Goal: Task Accomplishment & Management: Manage account settings

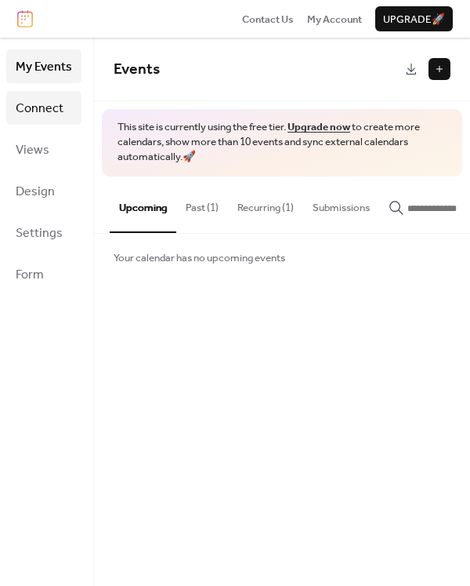
click at [48, 107] on span "Connect" at bounding box center [40, 108] width 48 height 24
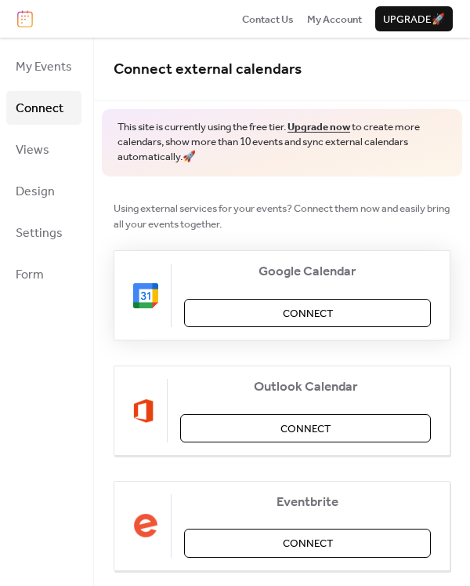
click at [275, 314] on button "Connect" at bounding box center [307, 313] width 247 height 28
click at [250, 327] on div "Google Calendar Connect" at bounding box center [282, 295] width 337 height 90
click at [272, 315] on div "Google Calendar Connect" at bounding box center [282, 295] width 337 height 90
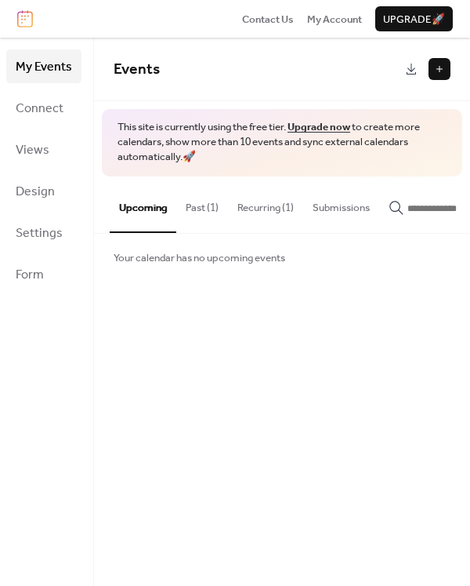
click at [198, 214] on button "Past (1)" at bounding box center [202, 203] width 52 height 55
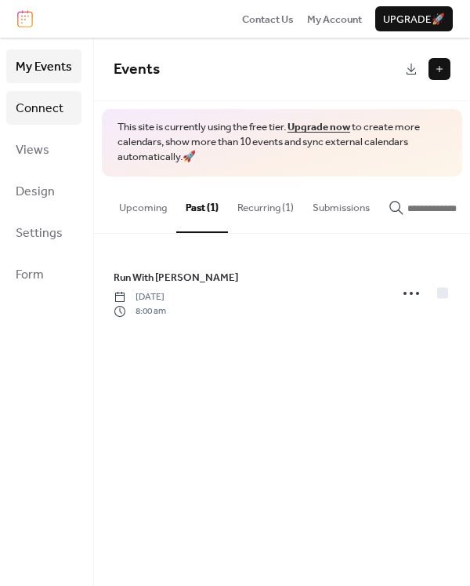
click at [38, 109] on span "Connect" at bounding box center [40, 108] width 48 height 24
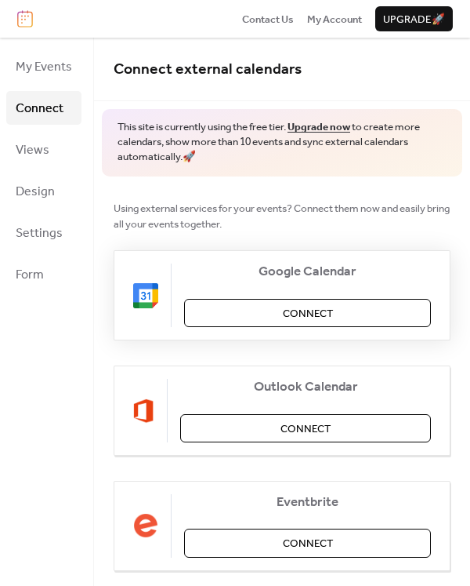
click at [301, 313] on span "Connect" at bounding box center [308, 314] width 50 height 16
click at [206, 316] on div "Google Calendar Connect" at bounding box center [282, 295] width 337 height 90
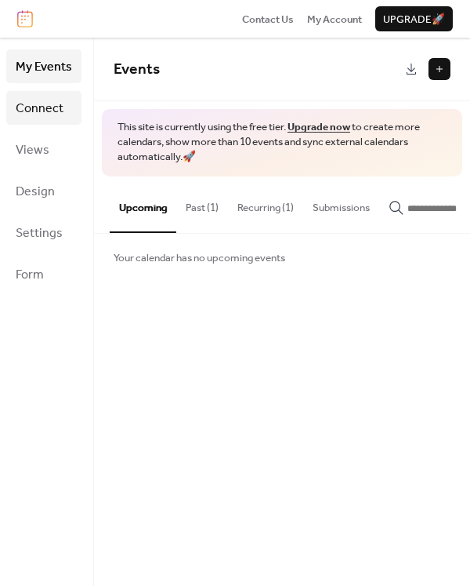
click at [41, 123] on link "Connect" at bounding box center [43, 108] width 75 height 34
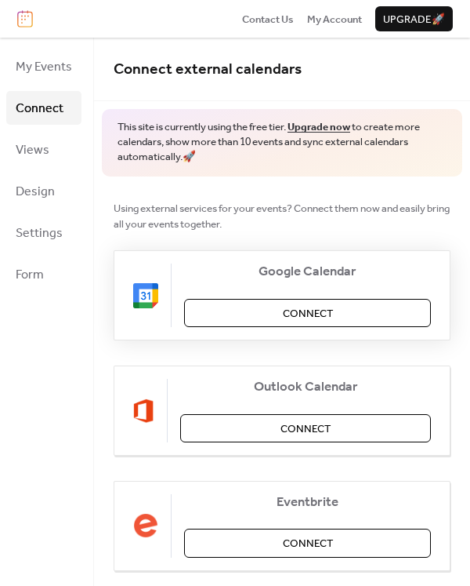
click at [235, 307] on button "Connect" at bounding box center [307, 313] width 247 height 28
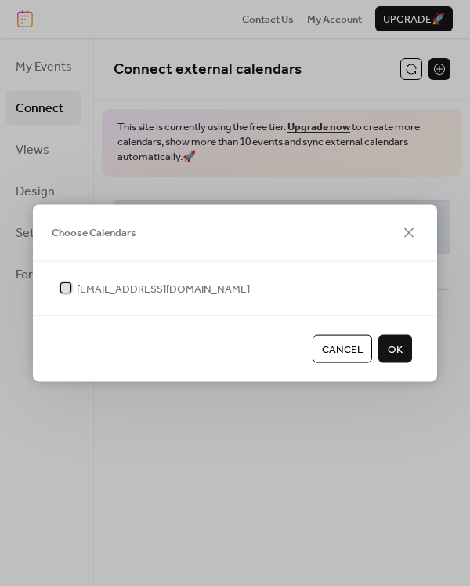
click at [64, 288] on div at bounding box center [65, 287] width 9 height 9
click at [391, 344] on span "OK" at bounding box center [395, 350] width 15 height 16
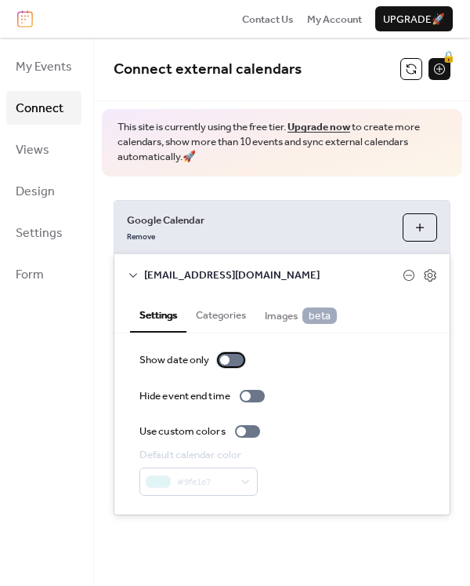
click at [227, 356] on div at bounding box center [224, 359] width 9 height 9
click at [227, 356] on div at bounding box center [231, 360] width 25 height 13
click at [403, 262] on div "[EMAIL_ADDRESS][DOMAIN_NAME]" at bounding box center [281, 274] width 335 height 41
click at [425, 227] on button "Choose Calendars" at bounding box center [420, 227] width 34 height 28
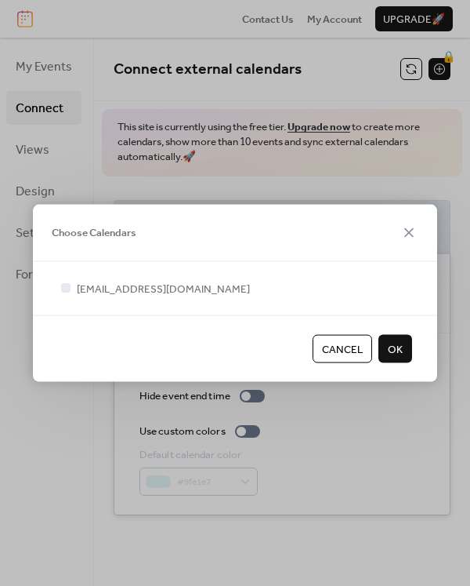
click at [392, 354] on span "OK" at bounding box center [395, 350] width 15 height 16
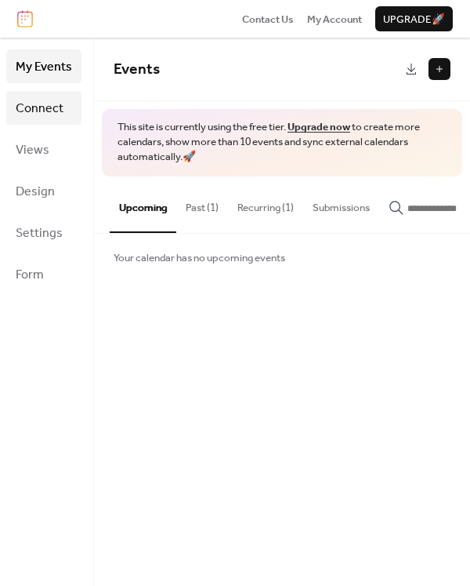
click at [24, 108] on span "Connect" at bounding box center [40, 108] width 48 height 24
click at [46, 121] on link "Connect" at bounding box center [43, 108] width 75 height 34
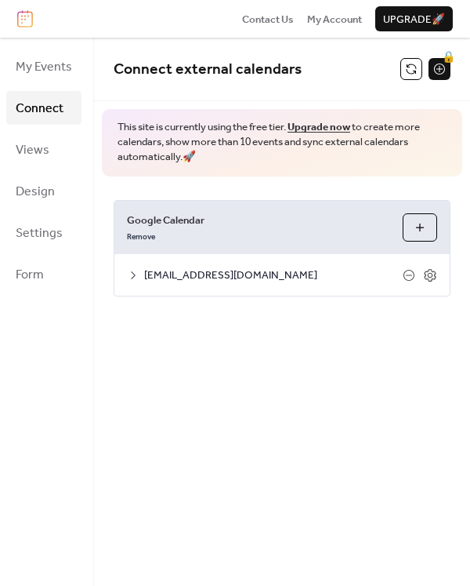
click at [215, 272] on span "[EMAIL_ADDRESS][DOMAIN_NAME]" at bounding box center [273, 275] width 259 height 16
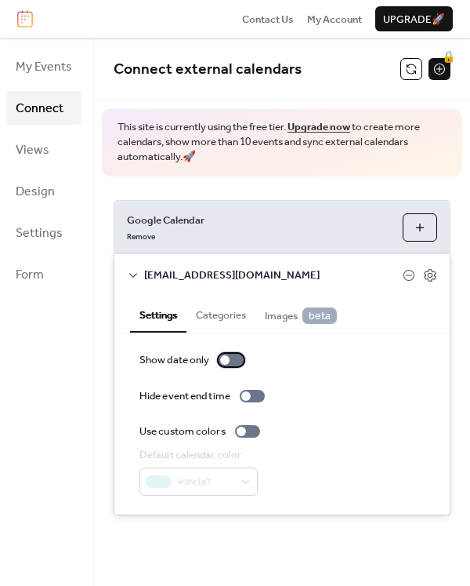
click at [230, 363] on div at bounding box center [231, 360] width 25 height 13
click at [240, 432] on div at bounding box center [241, 430] width 9 height 9
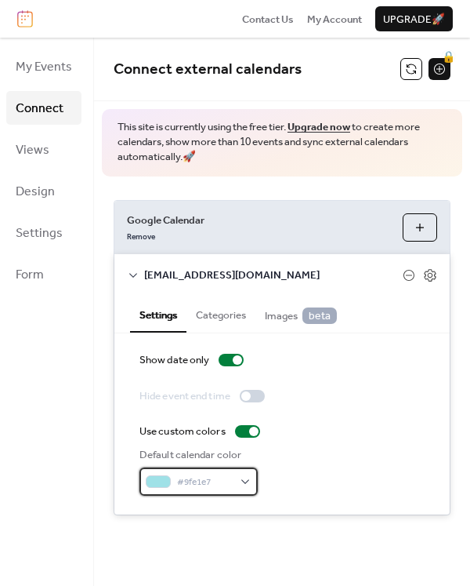
click at [238, 477] on div "#9fe1e7" at bounding box center [199, 481] width 118 height 28
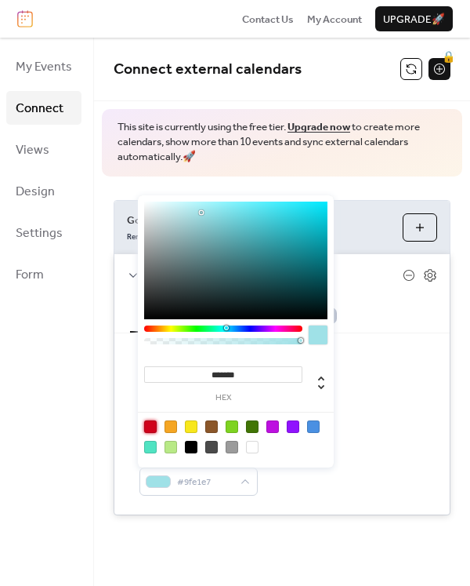
click at [151, 426] on div at bounding box center [150, 426] width 13 height 13
type input "*******"
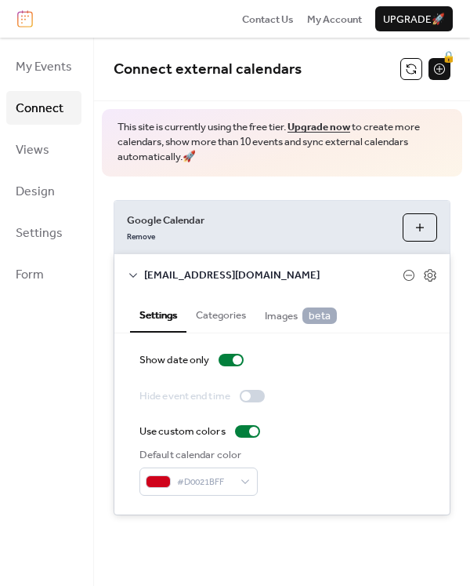
click at [367, 383] on div "Show date only Hide event end time Use custom colors Default calendar color #D0…" at bounding box center [282, 423] width 285 height 143
click at [212, 315] on button "Categories" at bounding box center [221, 313] width 69 height 35
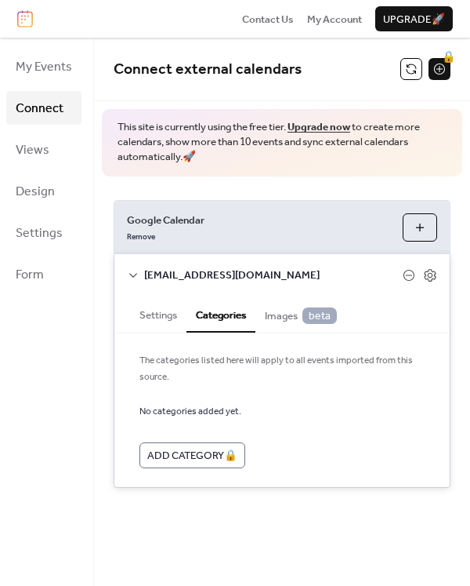
click at [300, 168] on div "This site is currently using the free tier. Upgrade now to create more calendar…" at bounding box center [282, 142] width 361 height 67
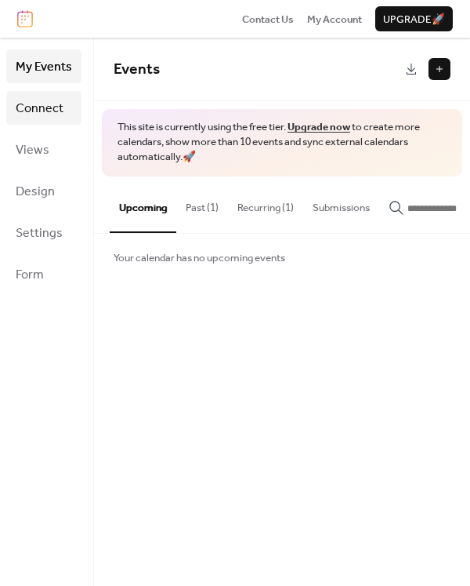
click at [51, 103] on span "Connect" at bounding box center [40, 108] width 48 height 24
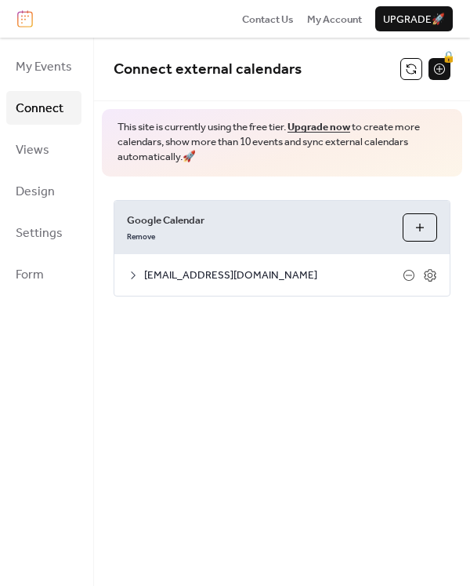
click at [198, 279] on span "[EMAIL_ADDRESS][DOMAIN_NAME]" at bounding box center [273, 275] width 259 height 16
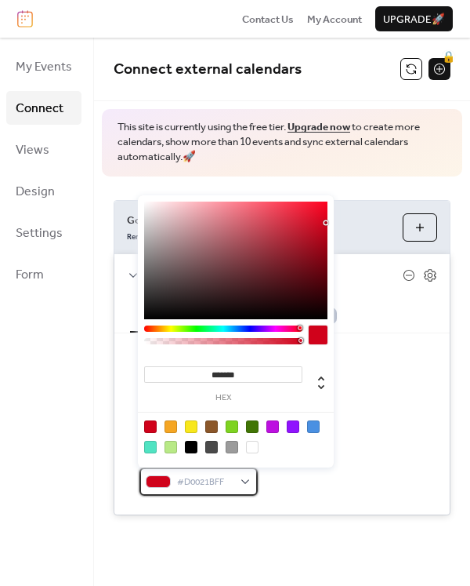
click at [249, 484] on div "#D0021BFF" at bounding box center [199, 481] width 118 height 28
click at [165, 430] on div at bounding box center [171, 426] width 13 height 13
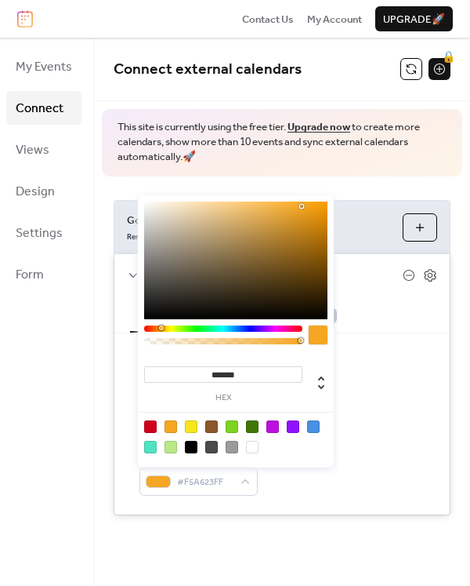
click at [139, 424] on div at bounding box center [235, 436] width 199 height 49
click at [147, 428] on div at bounding box center [150, 426] width 13 height 13
type input "*******"
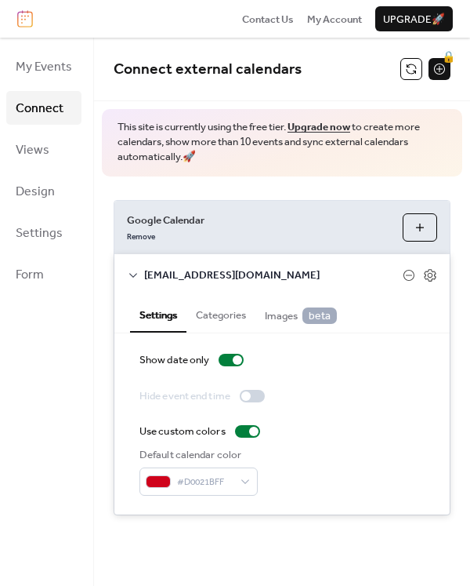
click at [380, 383] on div "Show date only Hide event end time Use custom colors Default calendar color #D0…" at bounding box center [282, 423] width 285 height 143
